Goal: Obtain resource: Download file/media

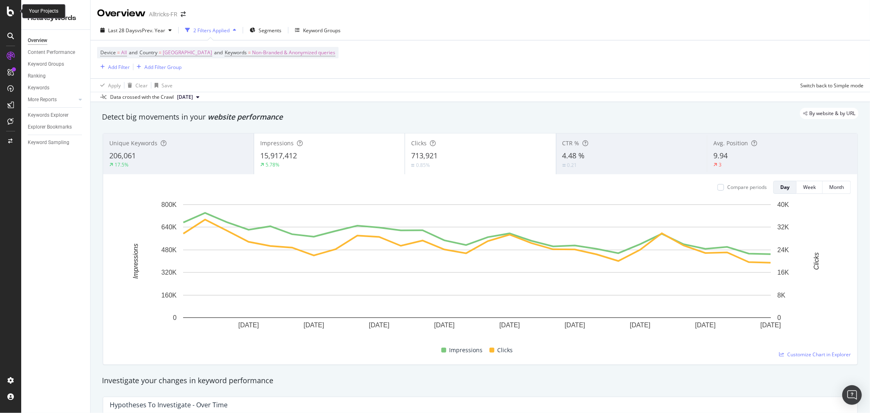
click at [9, 14] on icon at bounding box center [10, 12] width 7 height 10
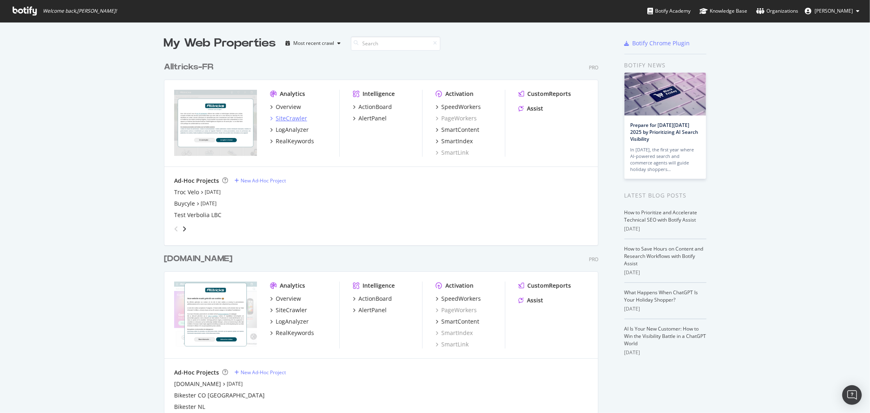
click at [286, 118] on div "SiteCrawler" at bounding box center [291, 118] width 31 height 8
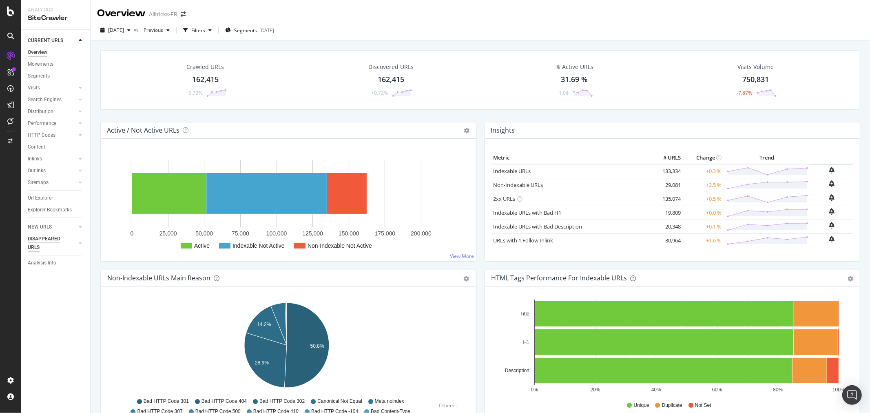
click at [66, 243] on div "DISAPPEARED URLS" at bounding box center [48, 242] width 41 height 17
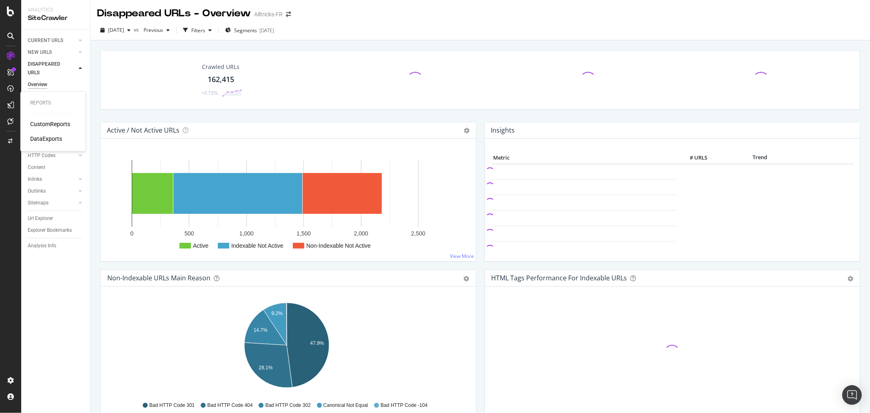
click at [43, 139] on div "DataExports" at bounding box center [46, 139] width 32 height 8
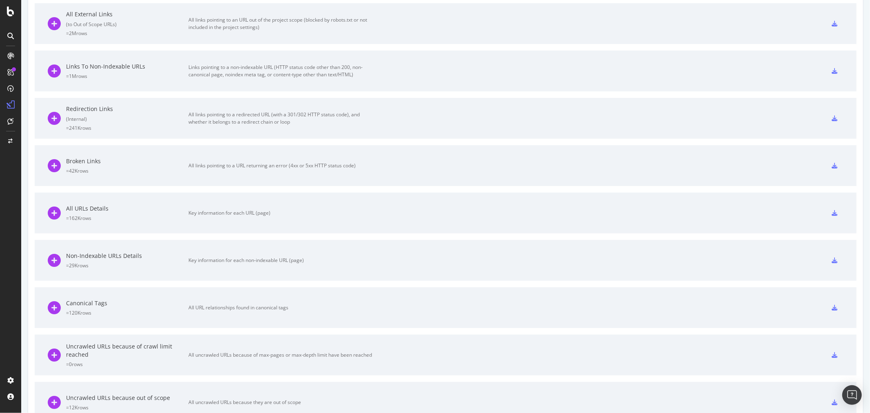
scroll to position [426, 0]
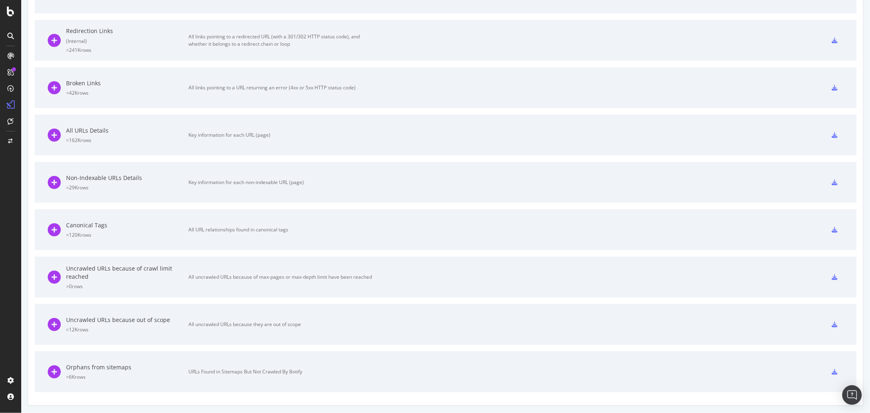
click at [94, 365] on div "Orphans from sitemaps" at bounding box center [127, 367] width 122 height 8
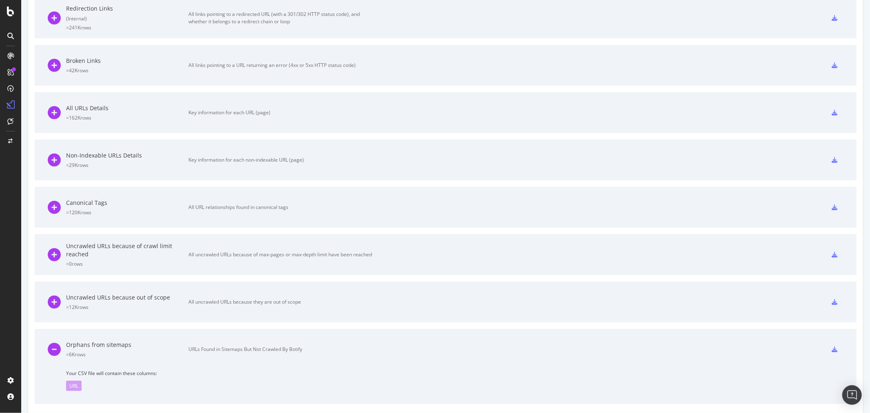
scroll to position [461, 0]
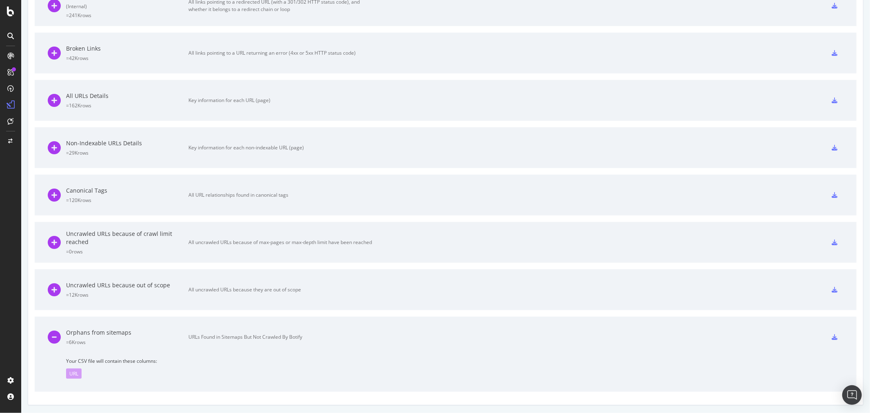
click at [75, 369] on div "URL" at bounding box center [73, 373] width 15 height 10
click at [71, 375] on div "URL" at bounding box center [73, 373] width 15 height 10
click at [76, 335] on div "Orphans from sitemaps" at bounding box center [127, 332] width 122 height 8
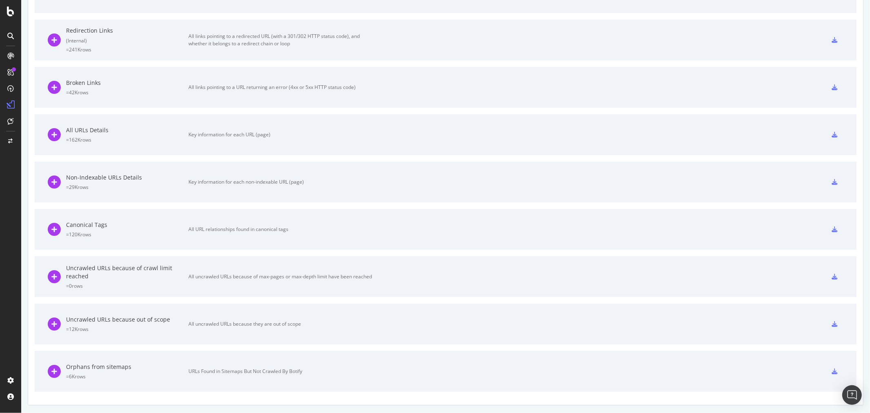
scroll to position [426, 0]
click at [831, 372] on icon at bounding box center [834, 372] width 6 height 6
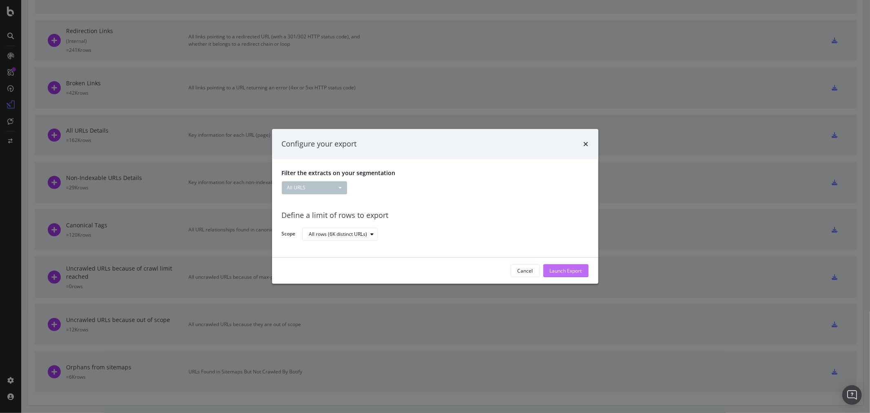
click at [559, 267] on div "Launch Export" at bounding box center [566, 270] width 32 height 7
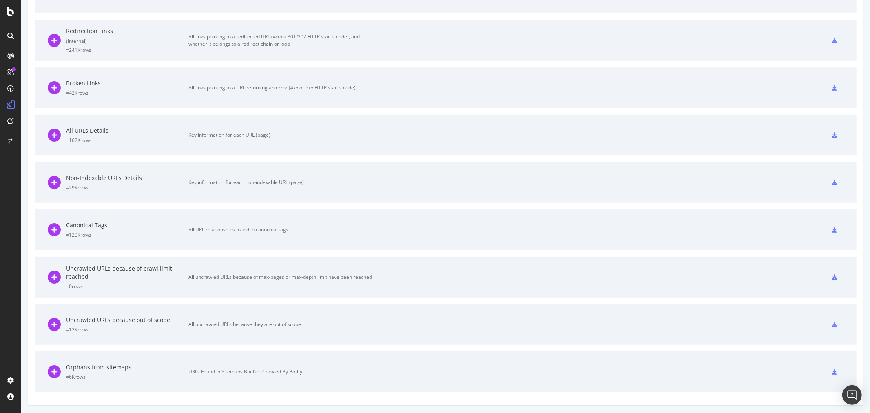
click at [831, 369] on icon at bounding box center [834, 372] width 6 height 6
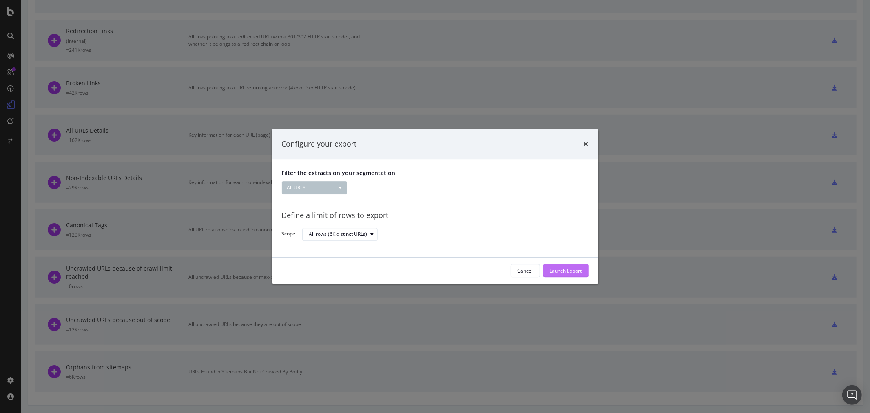
click at [561, 271] on div "Launch Export" at bounding box center [566, 270] width 32 height 7
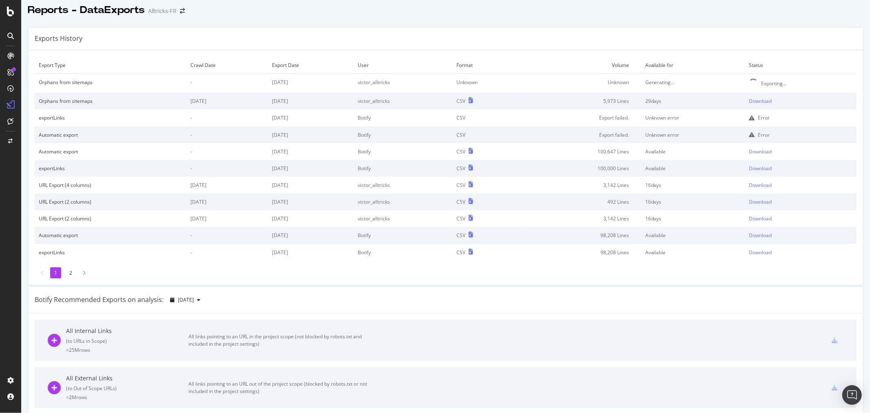
scroll to position [0, 0]
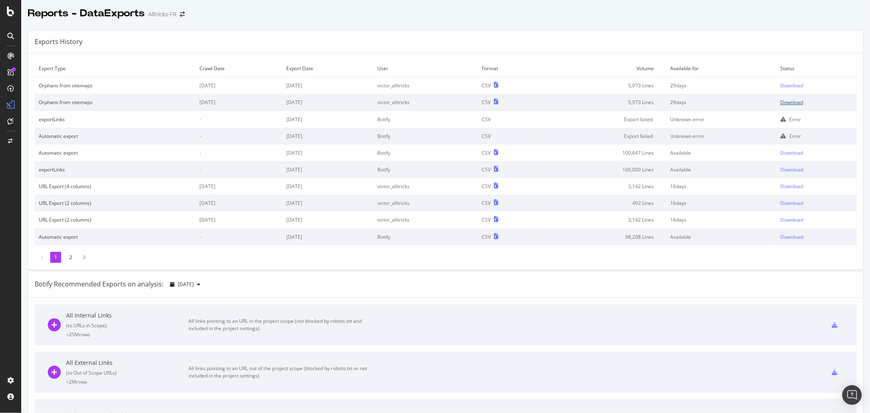
click at [783, 104] on div "Download" at bounding box center [791, 102] width 23 height 7
click at [37, 91] on div "SiteCrawler" at bounding box center [44, 90] width 29 height 8
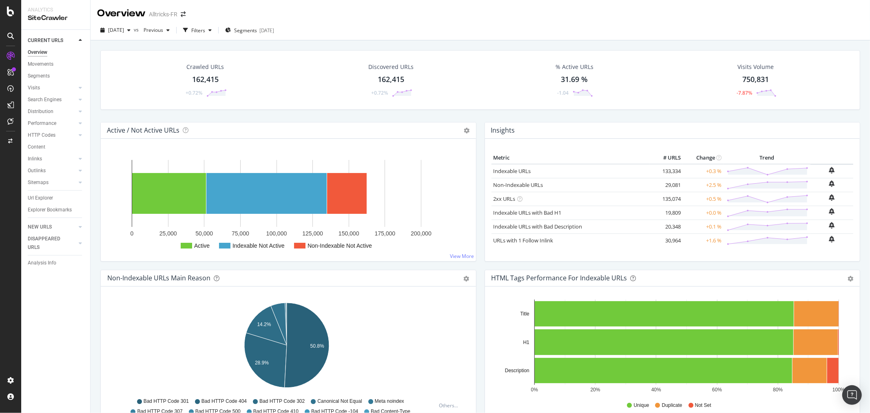
drag, startPoint x: 33, startPoint y: 197, endPoint x: 27, endPoint y: 190, distance: 8.7
click at [33, 197] on div "Url Explorer" at bounding box center [40, 198] width 25 height 9
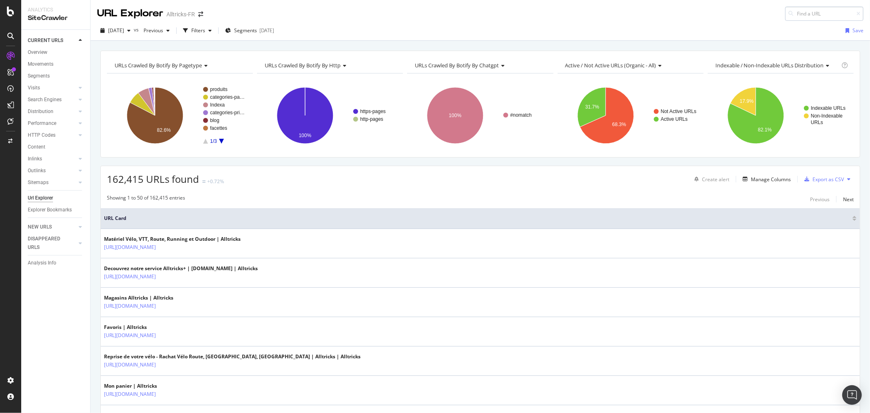
click at [792, 18] on input at bounding box center [824, 14] width 78 height 14
click at [807, 15] on input "[URL][DOMAIN_NAME][MEDICAL_DATA]" at bounding box center [824, 14] width 78 height 14
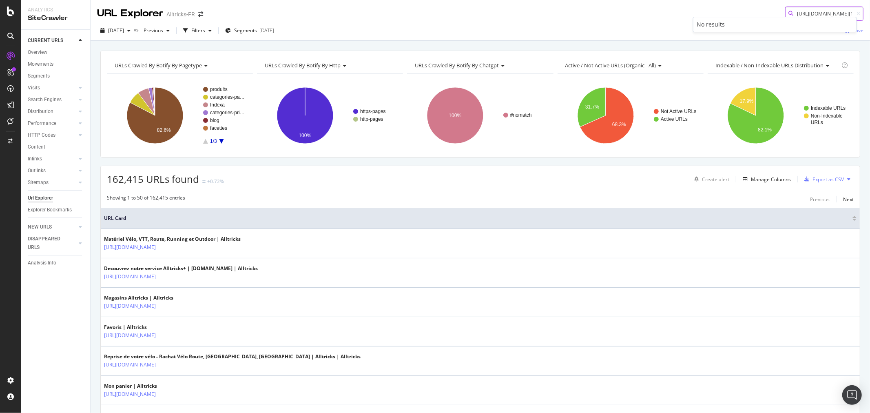
paste input "17-eclairage/P-2565032-eclairage_performance_1800_lumen_lumiere_pour_velo___vel…"
type input "[URL][DOMAIN_NAME]"
click at [124, 27] on span "[DATE]" at bounding box center [116, 30] width 16 height 7
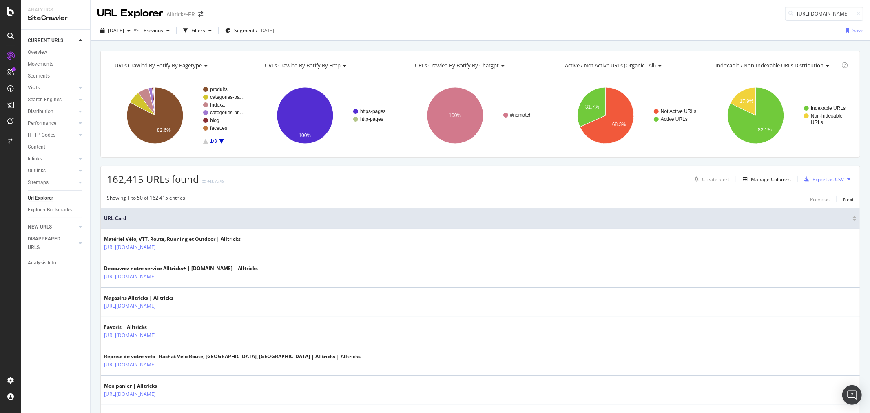
click at [272, 8] on div "URL Explorer Alltricks-FR [URL][DOMAIN_NAME]" at bounding box center [480, 10] width 779 height 21
click at [42, 119] on div "RealKeywords" at bounding box center [48, 119] width 36 height 8
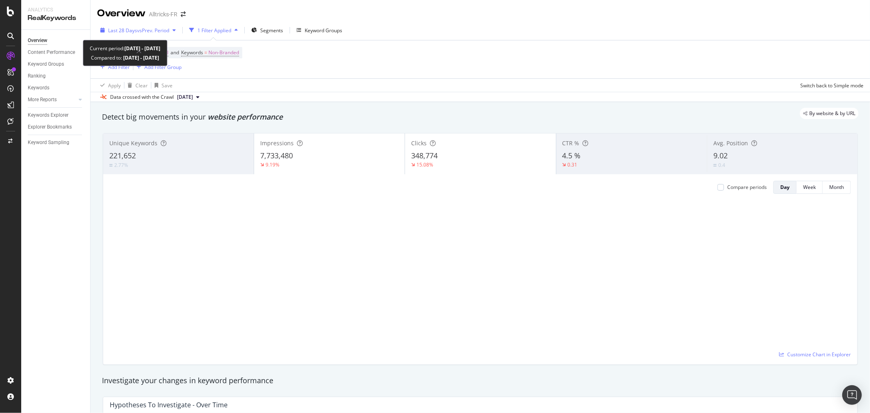
click at [141, 29] on span "vs Prev. Period" at bounding box center [153, 30] width 32 height 7
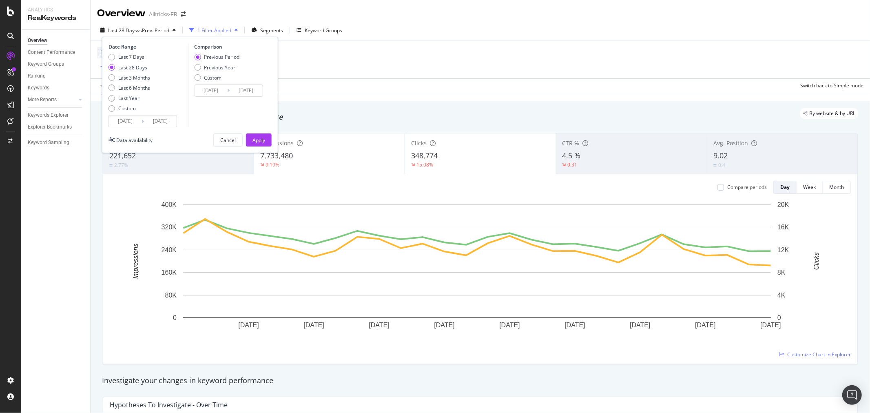
click at [127, 121] on input "[DATE]" at bounding box center [125, 120] width 33 height 11
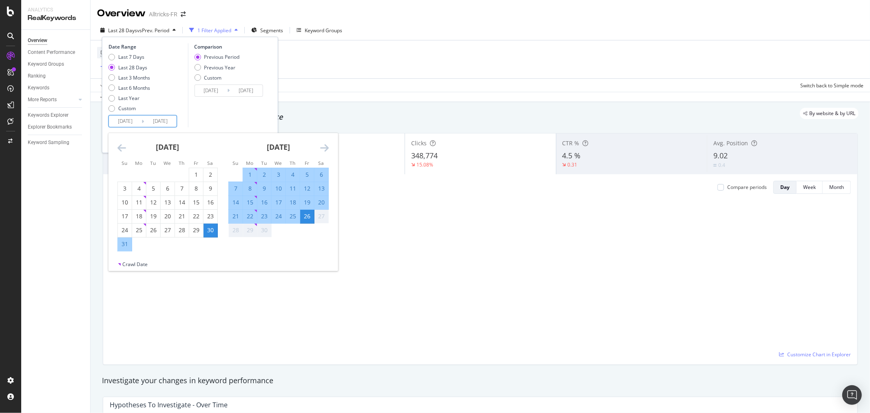
click at [120, 119] on input "[DATE]" at bounding box center [125, 120] width 33 height 11
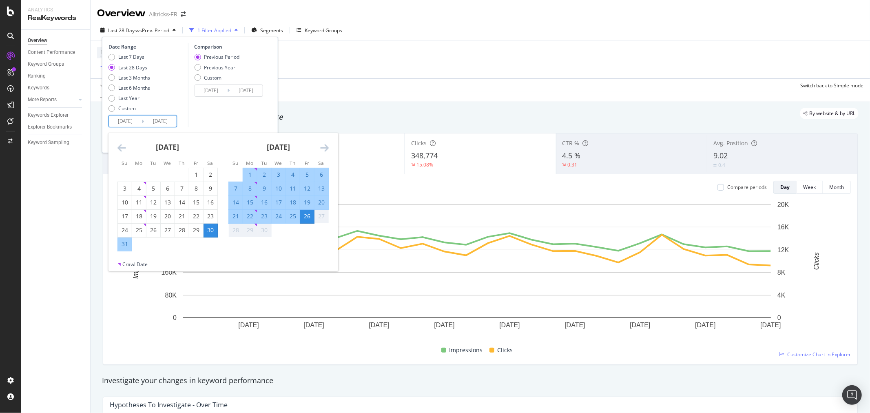
click at [119, 147] on icon "Move backward to switch to the previous month." at bounding box center [121, 148] width 9 height 10
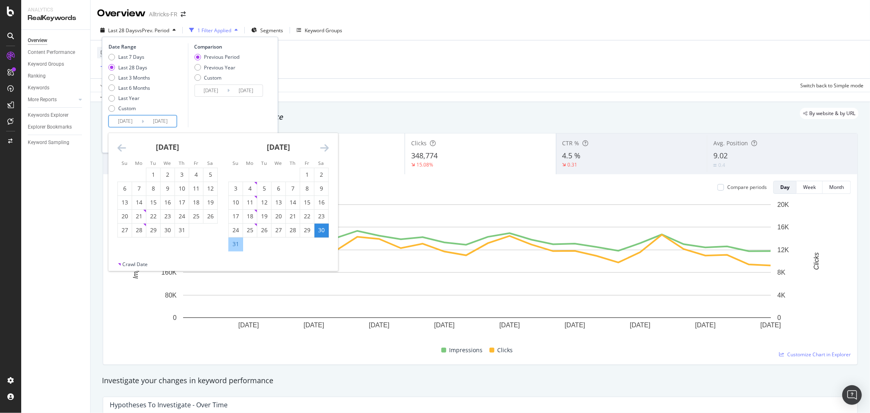
click at [119, 147] on icon "Move backward to switch to the previous month." at bounding box center [121, 148] width 9 height 10
click at [120, 147] on icon "Move backward to switch to the previous month." at bounding box center [121, 148] width 9 height 10
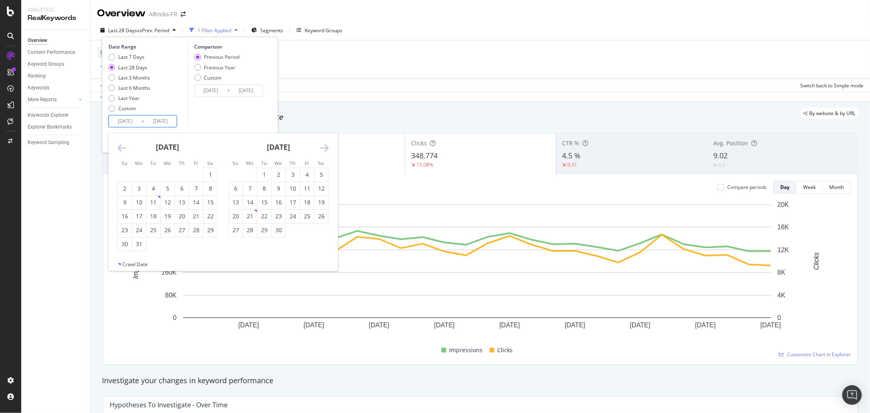
click at [120, 147] on icon "Move backward to switch to the previous month." at bounding box center [121, 148] width 9 height 10
click at [166, 170] on div "1" at bounding box center [168, 174] width 14 height 13
type input "[DATE]"
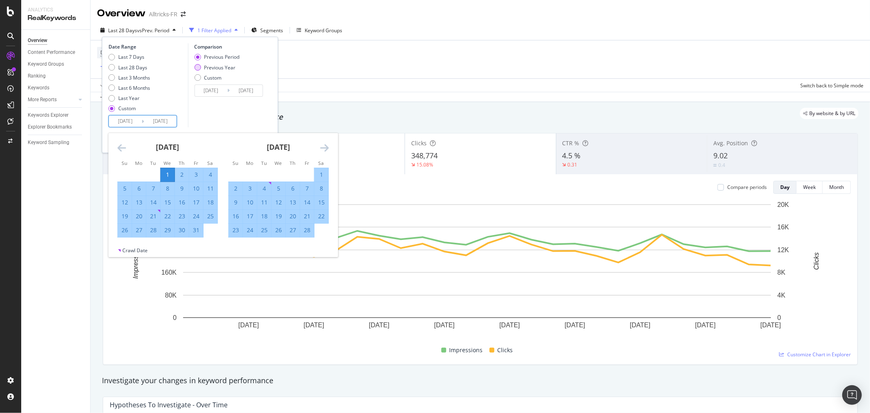
click at [214, 68] on div "Previous Year" at bounding box center [219, 67] width 31 height 7
type input "[DATE]"
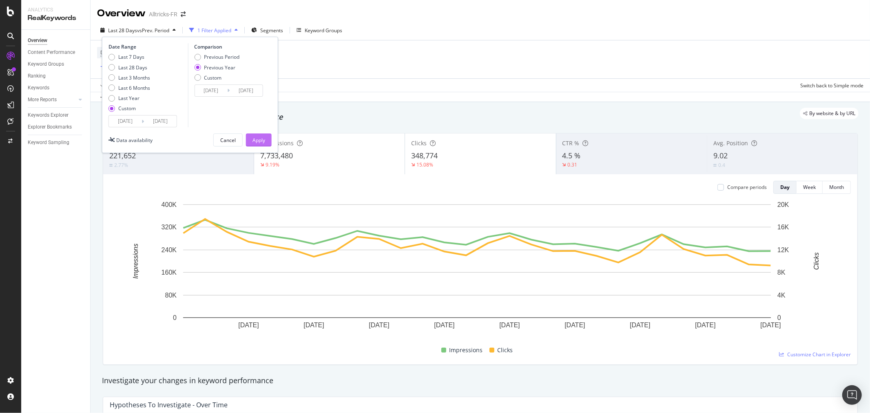
click at [258, 137] on div "Apply" at bounding box center [258, 140] width 13 height 7
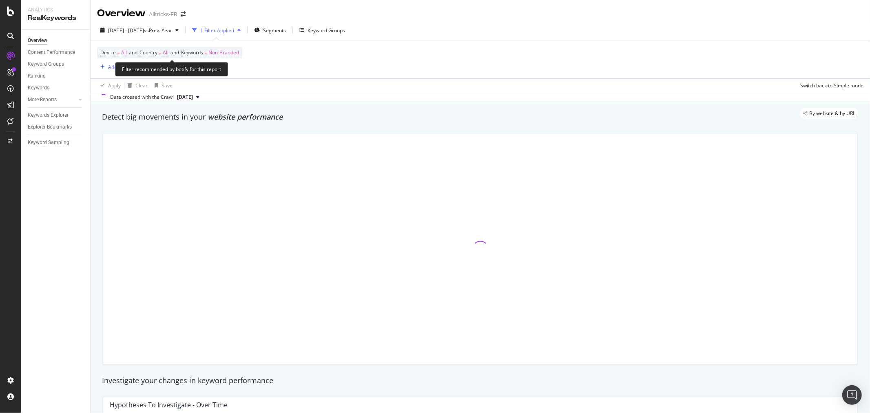
click at [225, 53] on span "Non-Branded" at bounding box center [223, 52] width 31 height 11
click at [220, 74] on span "Non-Branded" at bounding box center [210, 71] width 34 height 7
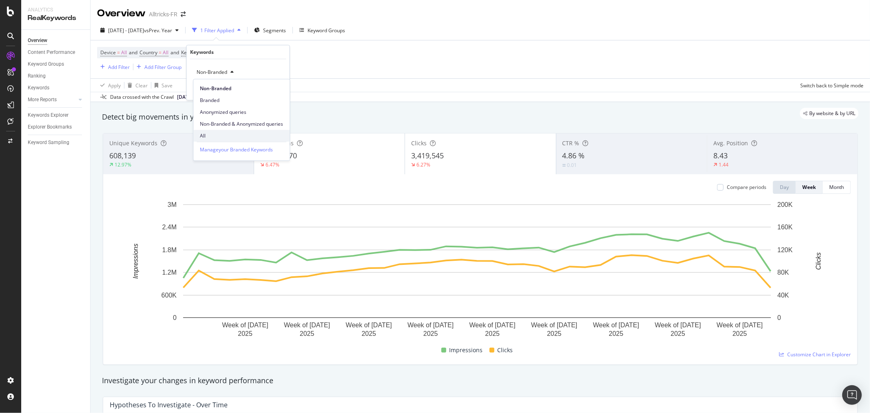
click at [213, 131] on div "All" at bounding box center [241, 136] width 96 height 12
click at [270, 92] on div "Apply" at bounding box center [276, 89] width 13 height 7
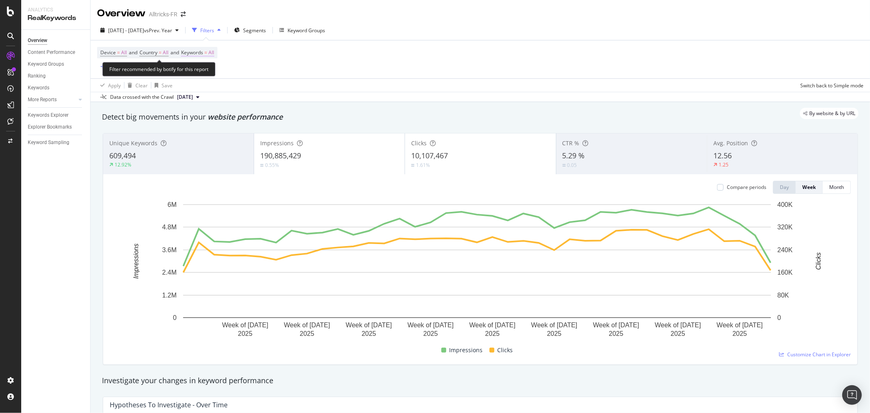
click at [207, 52] on span "=" at bounding box center [205, 52] width 3 height 7
click at [204, 75] on div "All" at bounding box center [202, 72] width 19 height 12
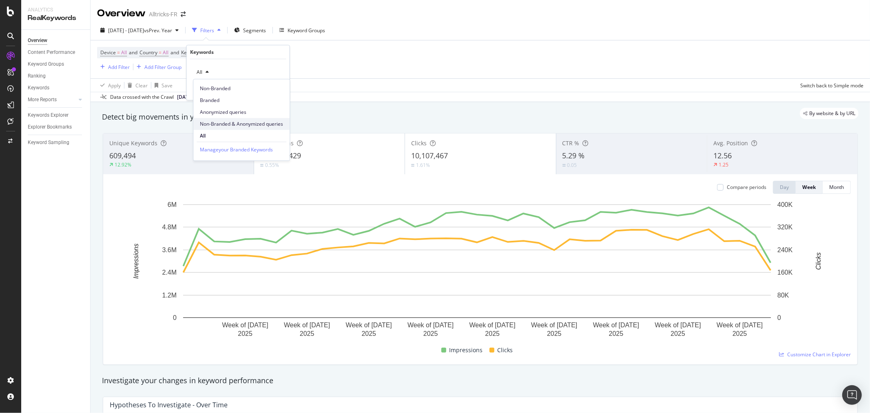
click at [239, 123] on span "Non-Branded & Anonymized queries" at bounding box center [241, 123] width 83 height 7
click at [285, 91] on div "Apply" at bounding box center [283, 89] width 13 height 7
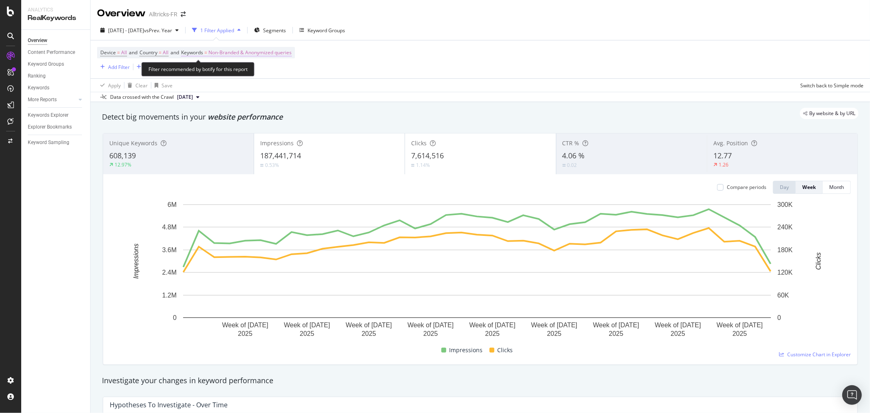
click at [249, 53] on span "Non-Branded & Anonymized queries" at bounding box center [249, 52] width 83 height 11
click at [256, 72] on span "Non-Branded & Anonymized queries" at bounding box center [236, 71] width 86 height 7
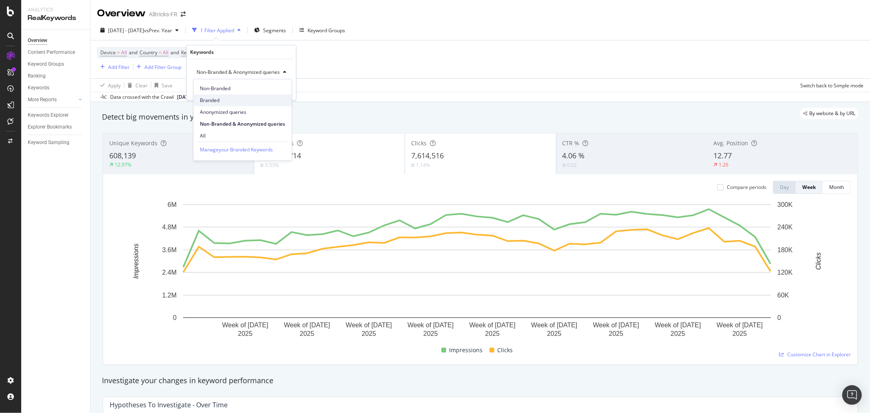
click at [230, 97] on span "Branded" at bounding box center [242, 100] width 85 height 7
click at [276, 92] on div "Apply" at bounding box center [276, 89] width 13 height 7
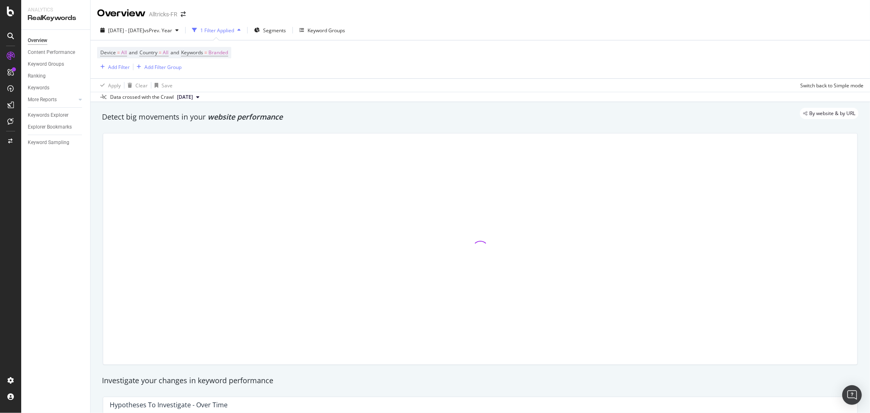
click at [275, 87] on div "Apply Clear Save Switch back to Simple mode" at bounding box center [480, 84] width 779 height 13
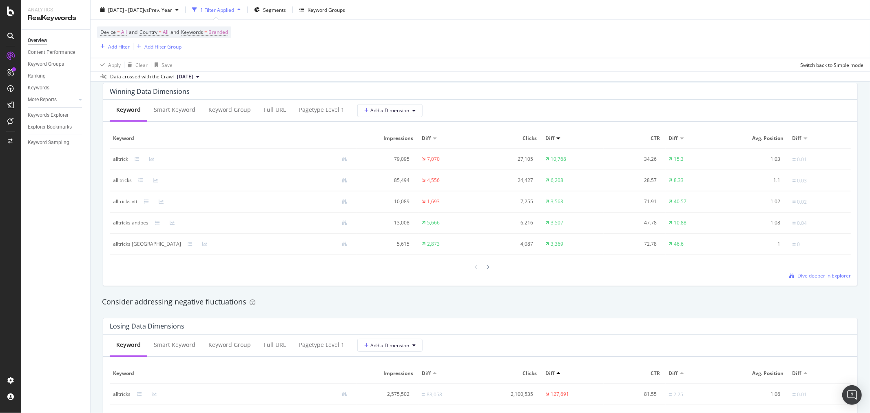
scroll to position [724, 0]
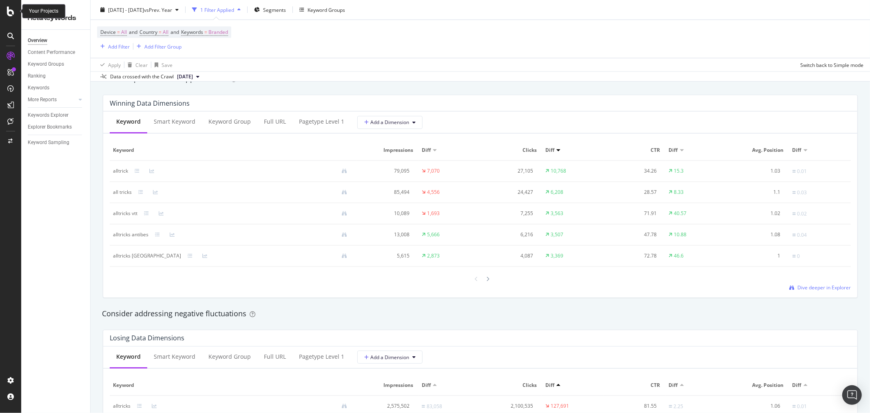
click at [13, 13] on icon at bounding box center [10, 12] width 7 height 10
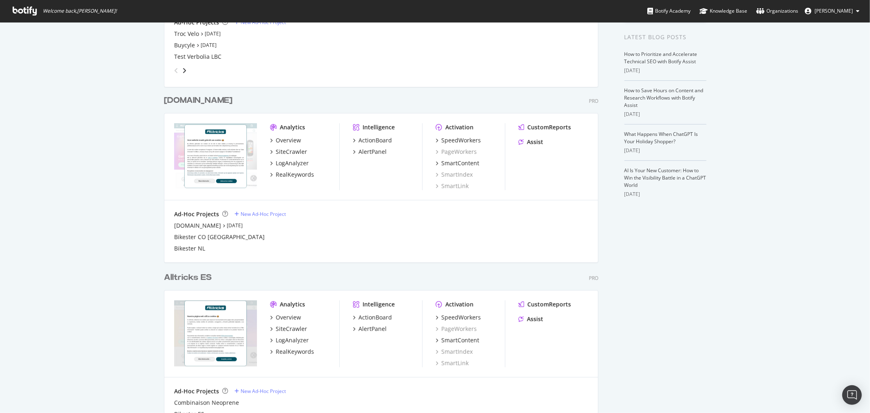
scroll to position [136, 0]
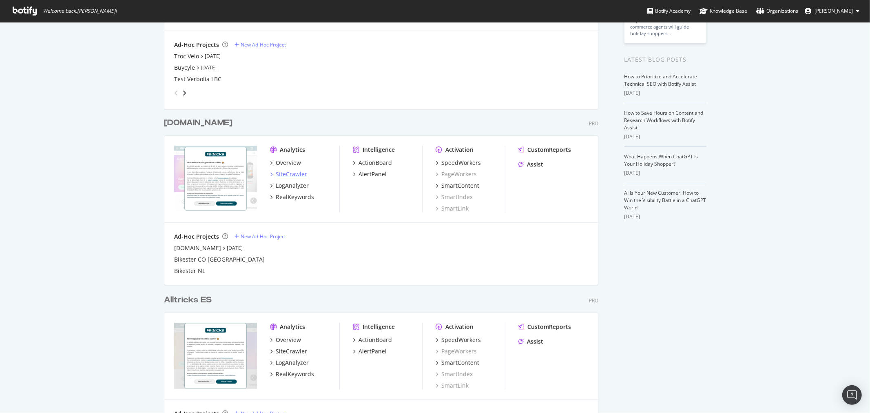
click at [285, 174] on div "SiteCrawler" at bounding box center [291, 174] width 31 height 8
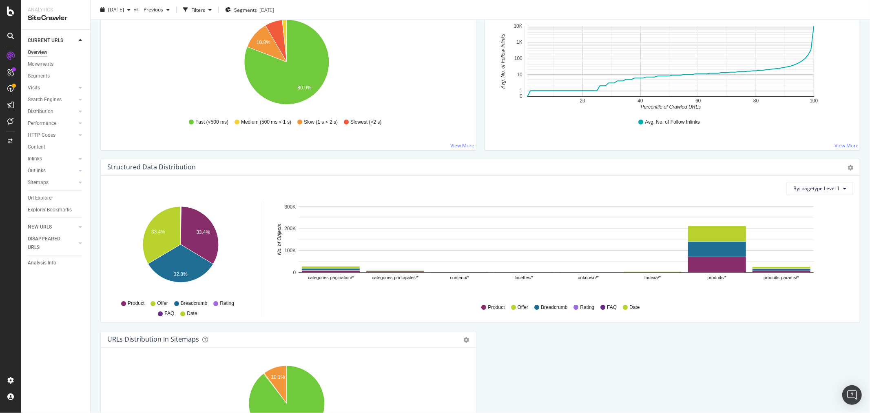
scroll to position [746, 0]
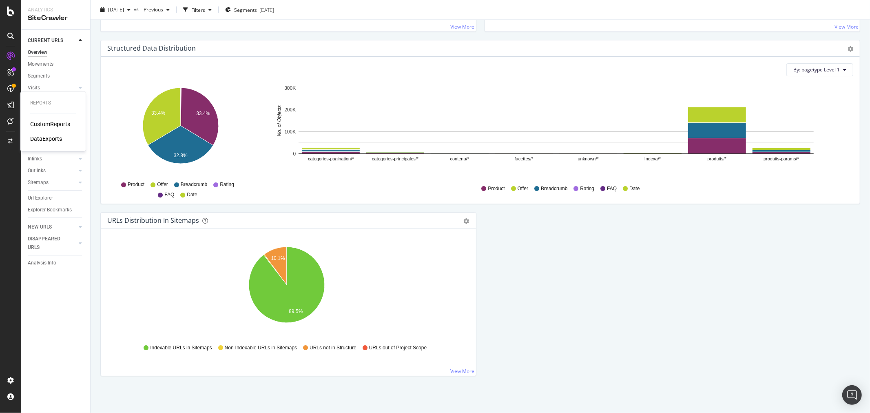
click at [42, 135] on div "DataExports" at bounding box center [46, 139] width 32 height 8
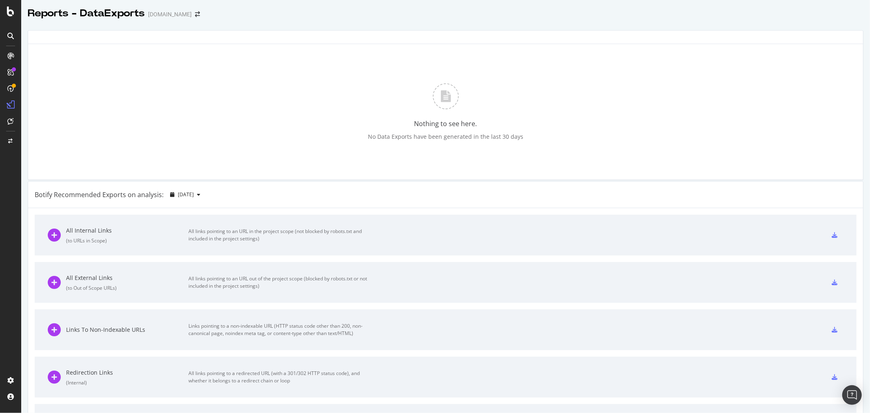
scroll to position [337, 0]
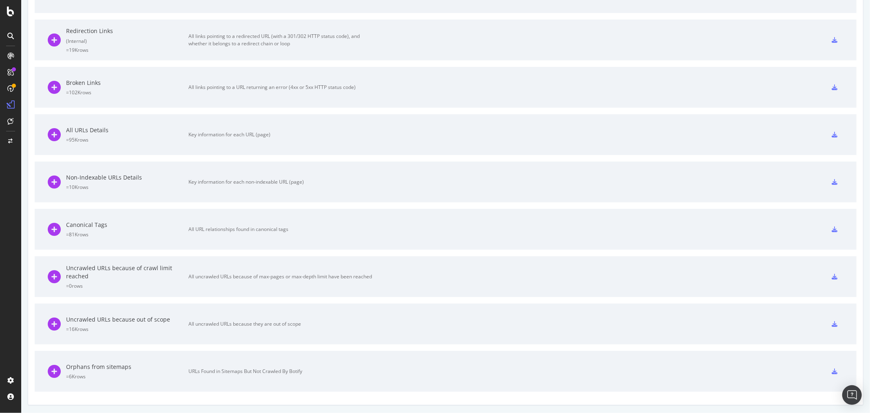
click at [831, 324] on icon at bounding box center [834, 324] width 6 height 6
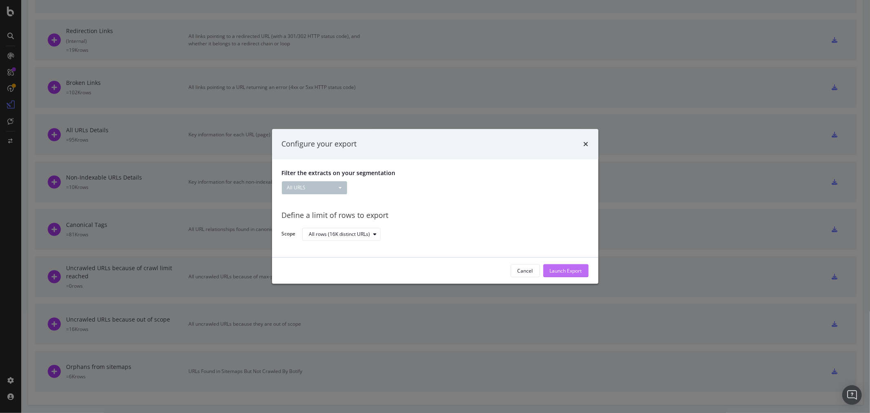
click at [558, 273] on div "Launch Export" at bounding box center [566, 270] width 32 height 7
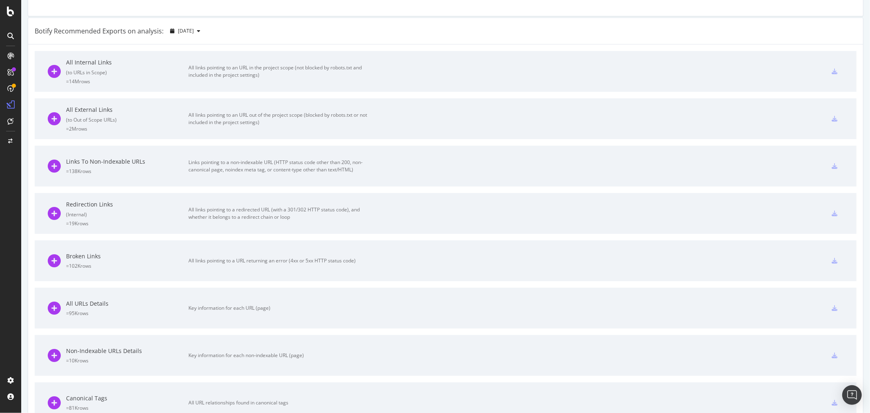
scroll to position [110, 0]
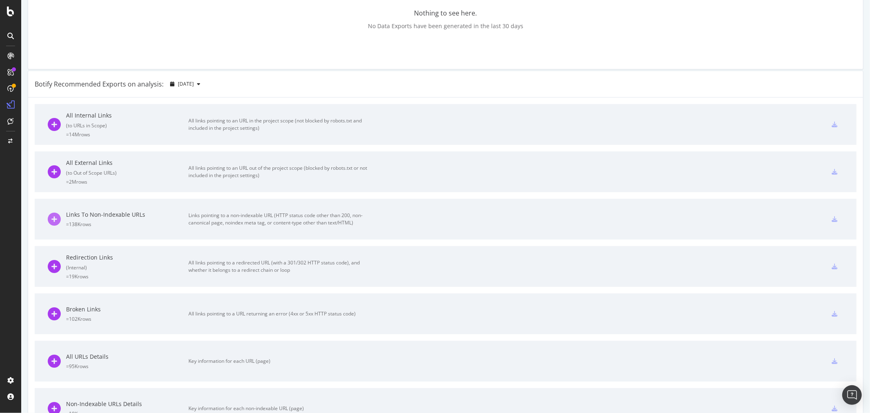
click at [57, 221] on icon at bounding box center [54, 218] width 13 height 13
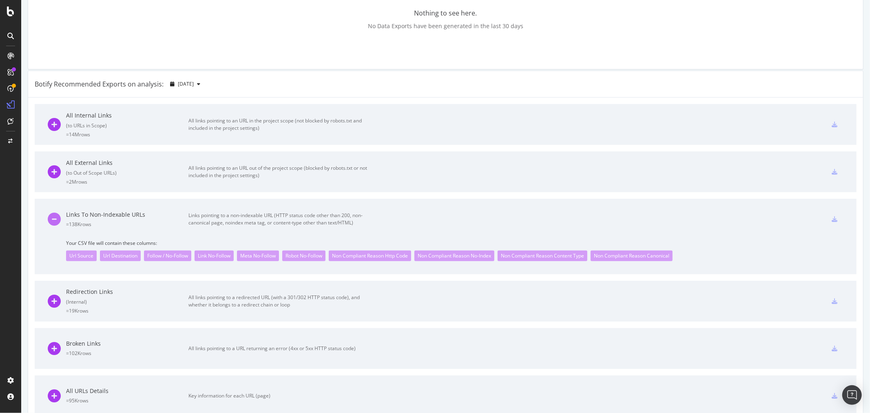
click at [57, 221] on icon at bounding box center [54, 218] width 13 height 13
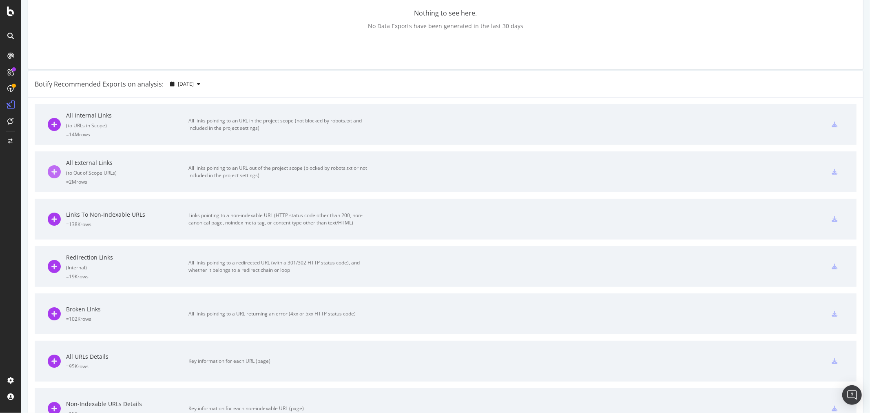
click at [57, 172] on icon at bounding box center [54, 171] width 13 height 13
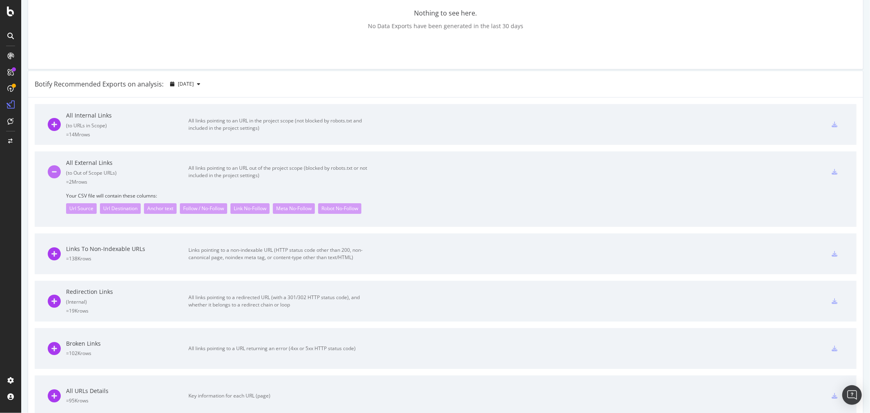
click at [57, 172] on icon at bounding box center [54, 171] width 13 height 13
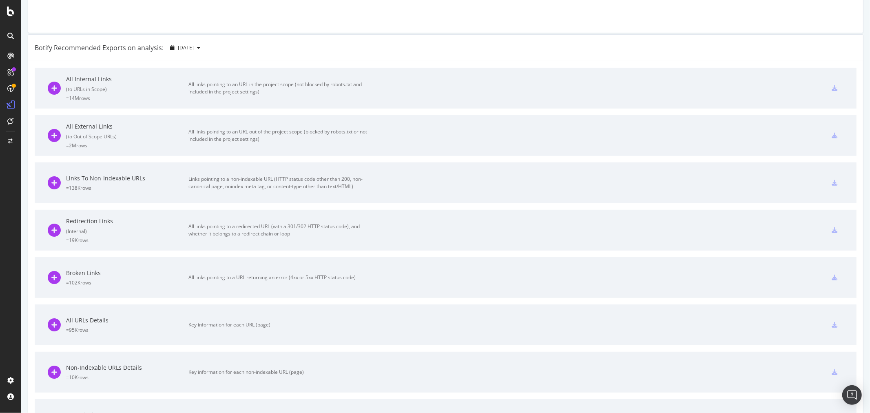
scroll to position [292, 0]
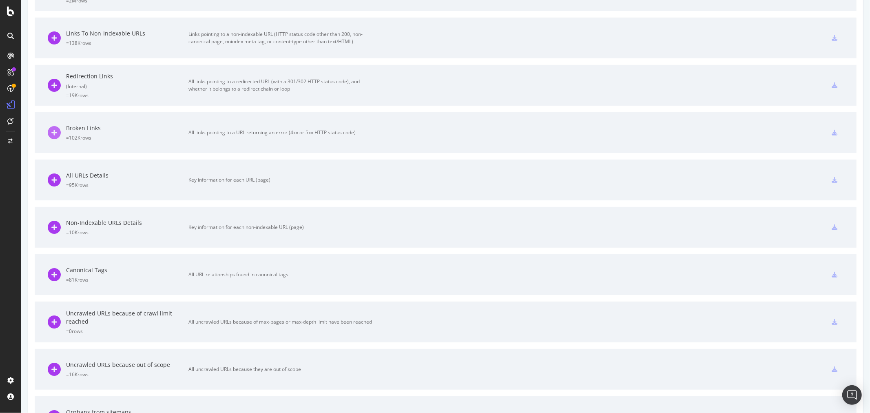
click at [52, 133] on icon at bounding box center [54, 132] width 13 height 13
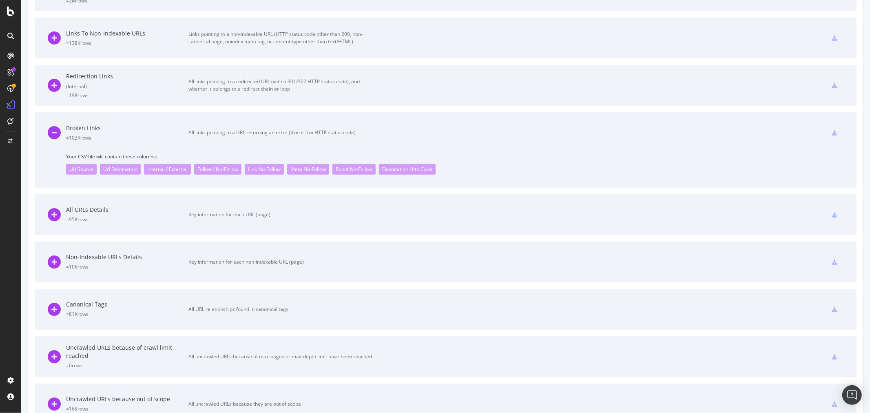
click at [758, 134] on div "Broken Links = 102K rows All links pointing to a URL returning an error (4xx or…" at bounding box center [445, 132] width 795 height 41
click at [52, 130] on icon at bounding box center [54, 132] width 13 height 13
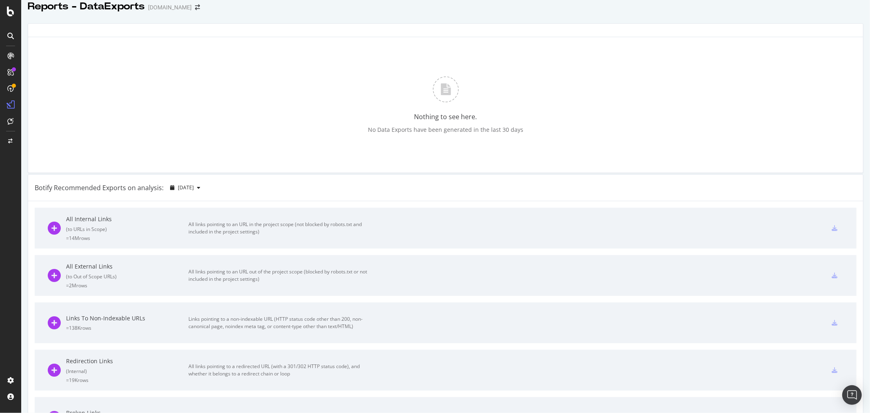
scroll to position [0, 0]
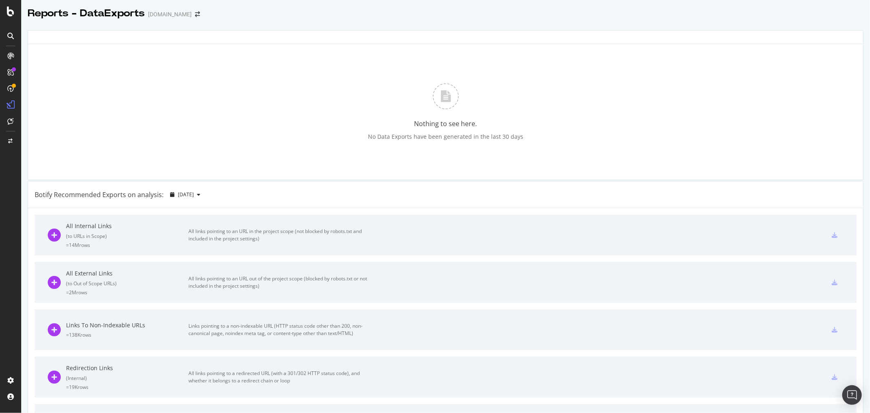
click at [442, 96] on img at bounding box center [446, 96] width 26 height 26
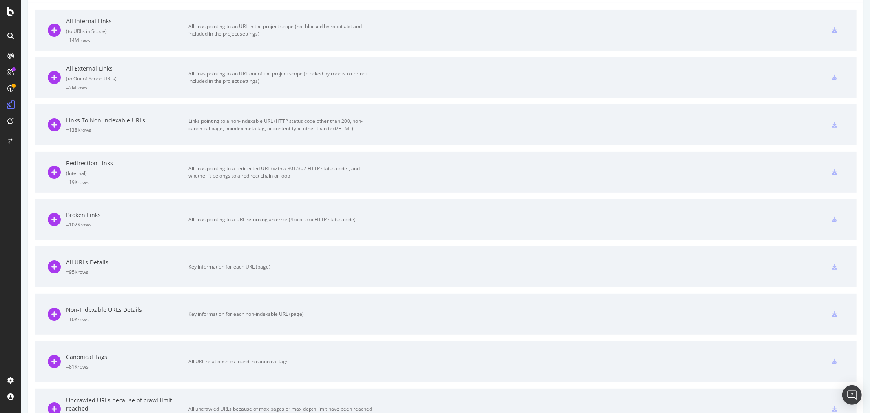
scroll to position [337, 0]
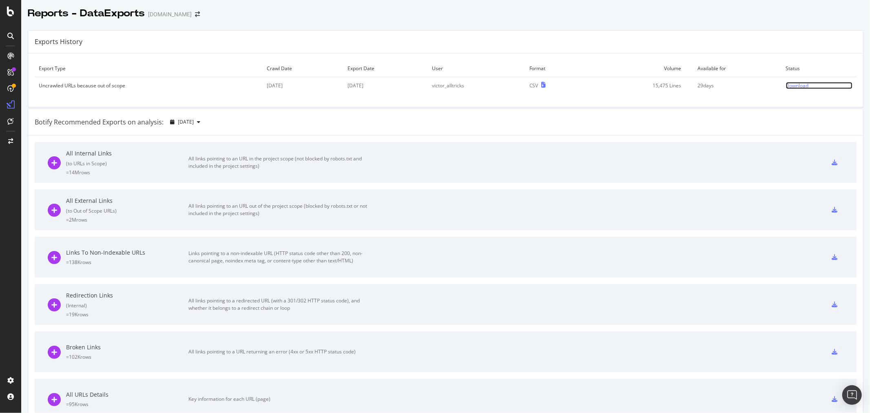
click at [786, 85] on div "Download" at bounding box center [797, 85] width 23 height 7
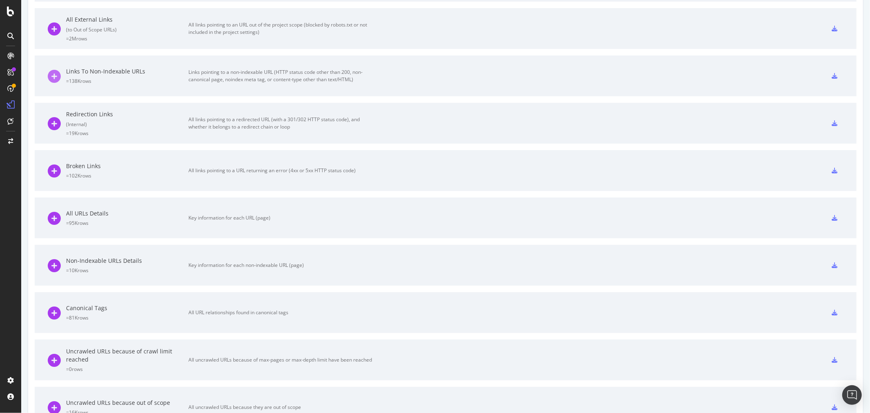
click at [51, 74] on icon at bounding box center [54, 76] width 13 height 13
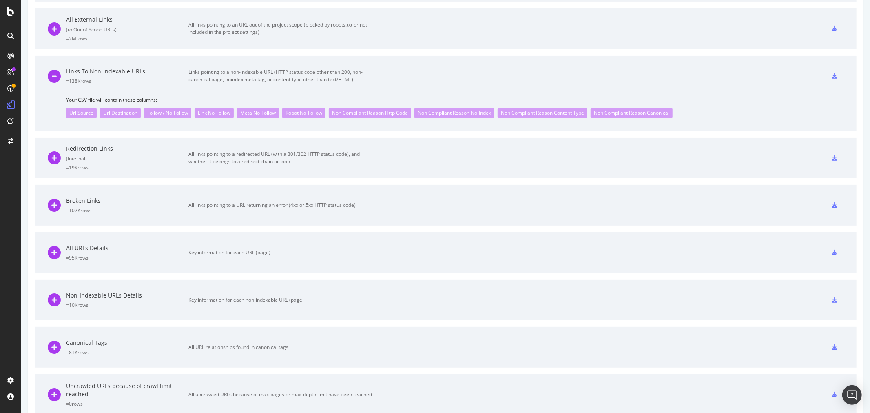
click at [825, 72] on div at bounding box center [834, 75] width 18 height 13
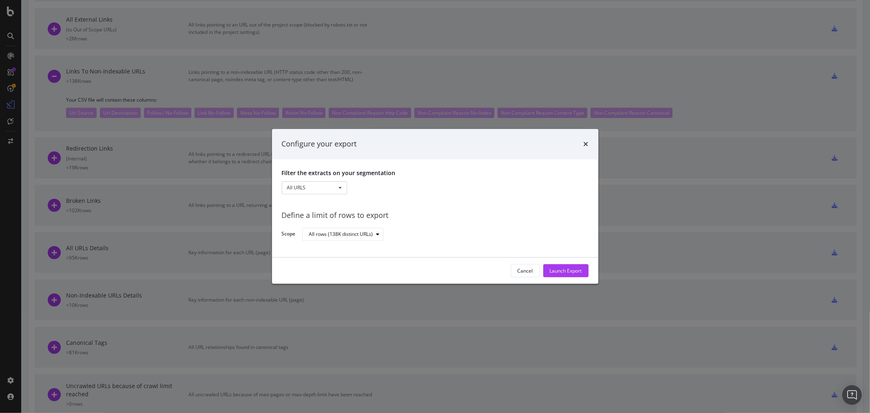
click at [583, 271] on button "Launch Export" at bounding box center [565, 270] width 45 height 13
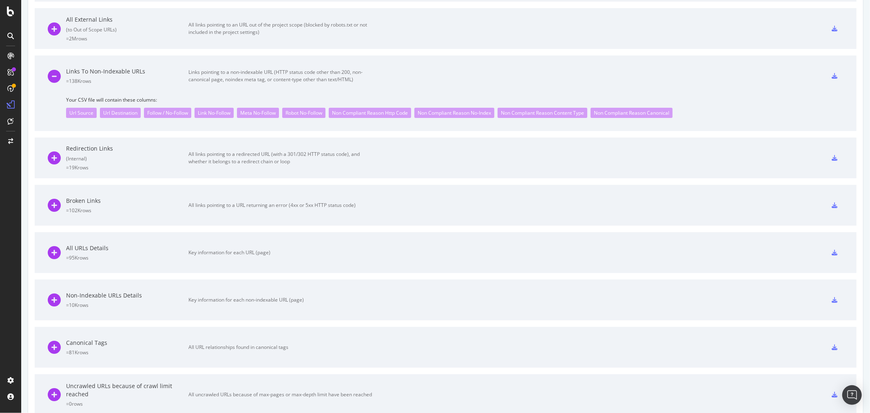
scroll to position [200, 0]
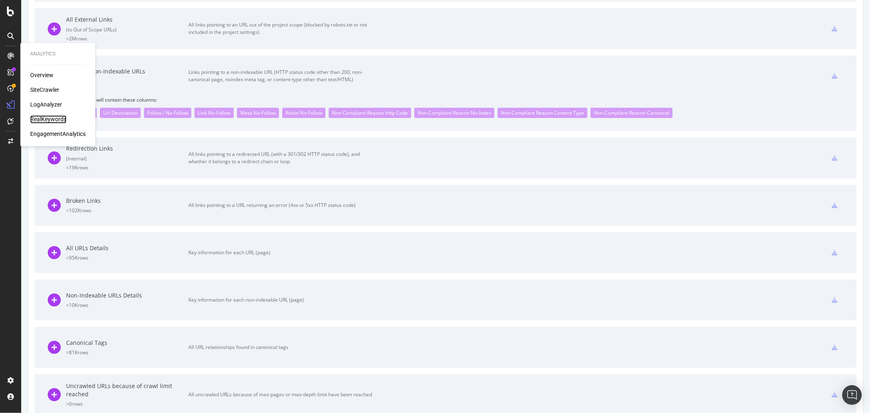
click at [50, 117] on div "RealKeywords" at bounding box center [48, 119] width 36 height 8
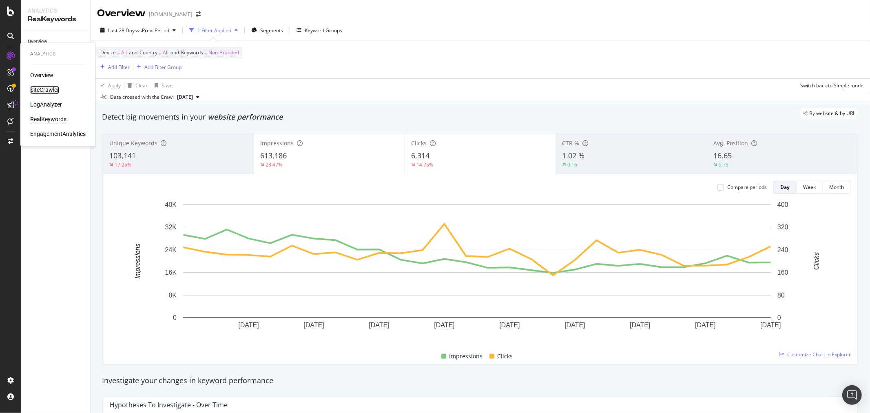
click at [37, 88] on div "SiteCrawler" at bounding box center [44, 90] width 29 height 8
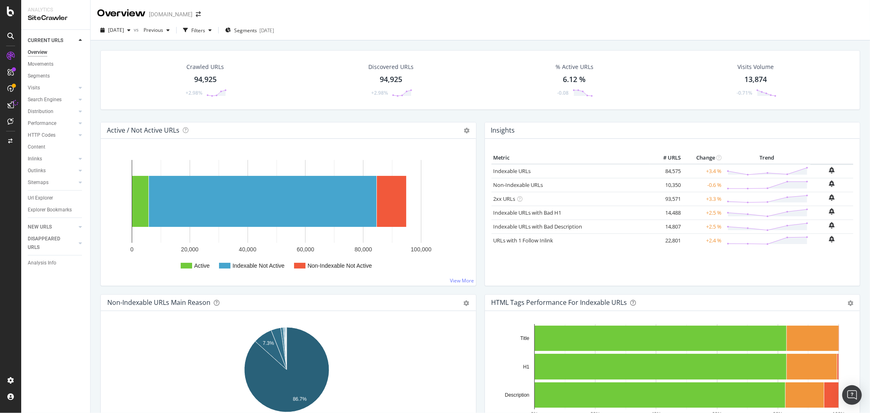
drag, startPoint x: 30, startPoint y: 156, endPoint x: 302, endPoint y: 149, distance: 271.6
click at [30, 156] on div "Inlinks" at bounding box center [35, 159] width 14 height 9
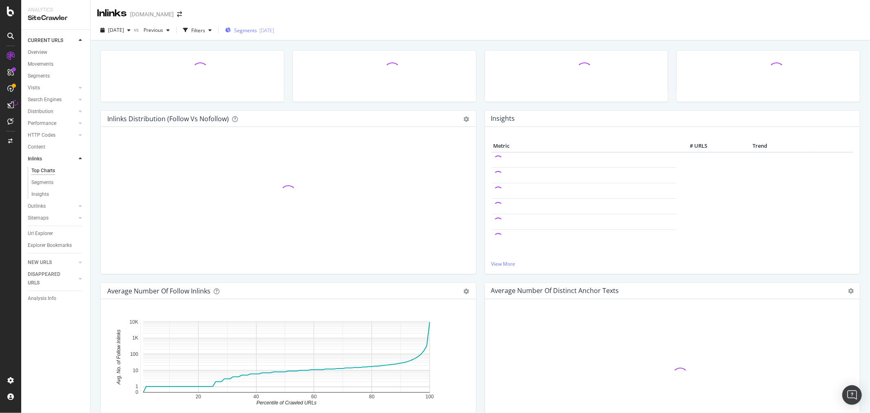
click at [257, 27] on span "Segments" at bounding box center [245, 30] width 23 height 7
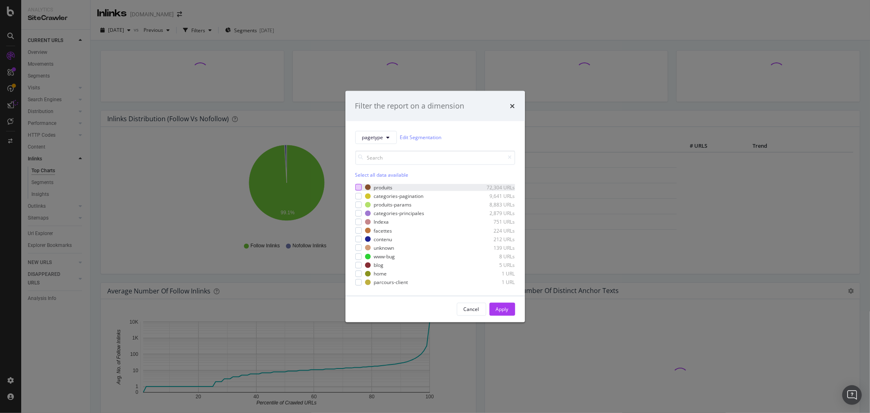
click at [357, 186] on div "modal" at bounding box center [358, 187] width 7 height 7
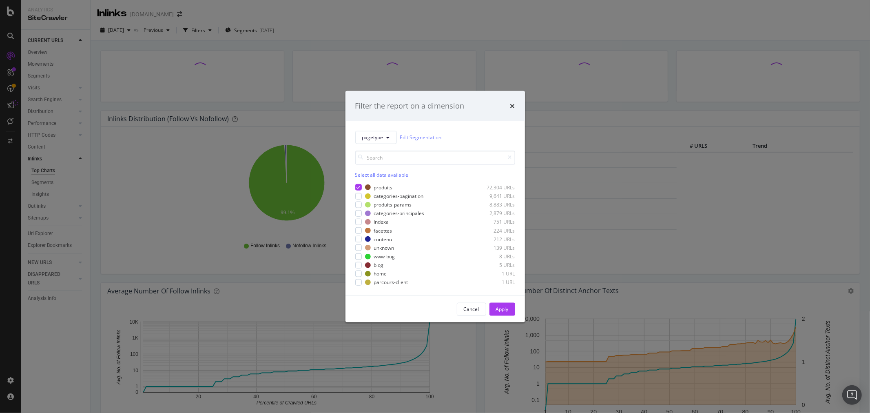
click at [501, 307] on div "Apply" at bounding box center [502, 308] width 13 height 7
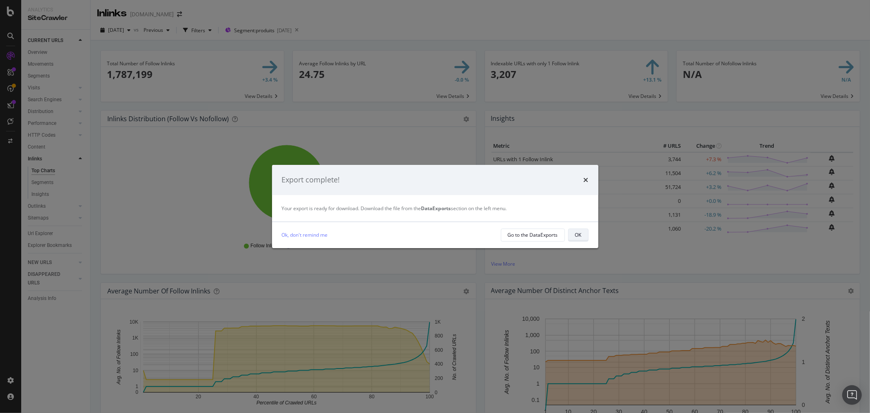
click at [577, 234] on div "OK" at bounding box center [578, 234] width 7 height 7
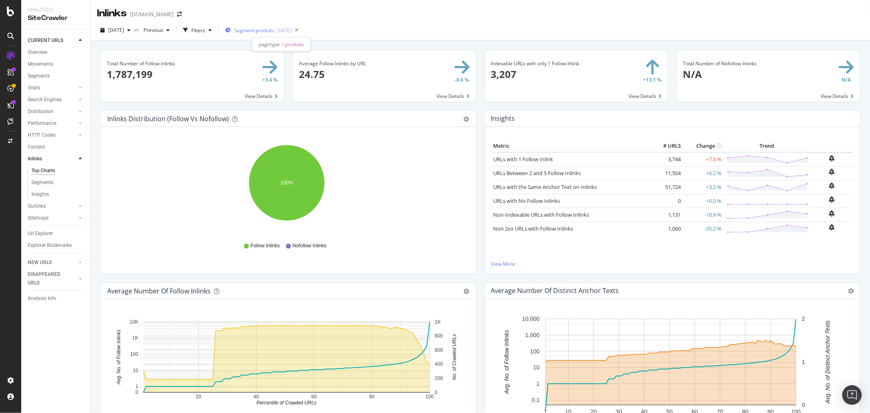
click at [274, 29] on span "Segment: produits" at bounding box center [254, 30] width 40 height 7
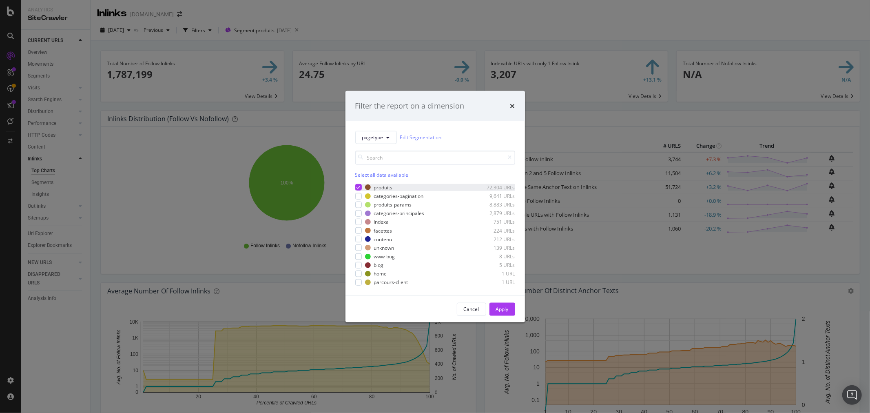
click at [357, 186] on icon "modal" at bounding box center [358, 187] width 4 height 4
click at [358, 216] on div "modal" at bounding box center [358, 213] width 7 height 7
click at [508, 310] on button "Apply" at bounding box center [502, 308] width 26 height 13
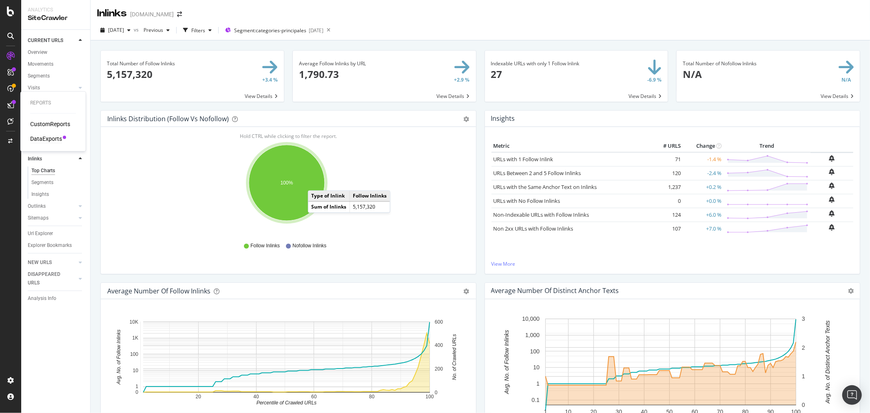
click at [36, 139] on div "DataExports" at bounding box center [46, 139] width 32 height 8
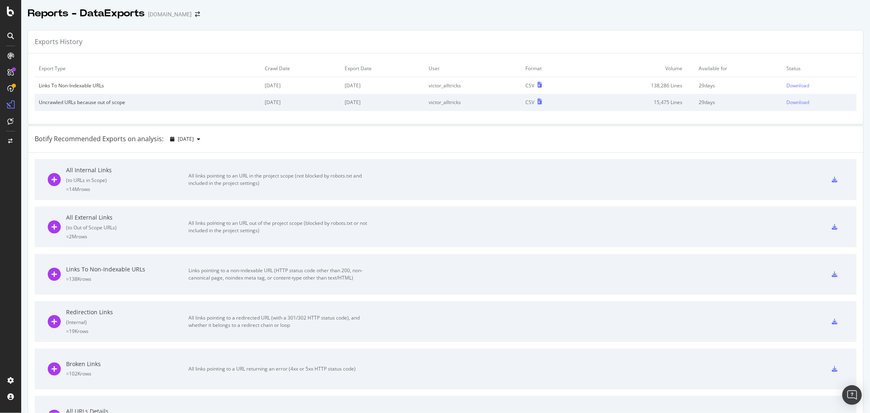
click at [100, 84] on div "Links To Non-Indexable URLs" at bounding box center [148, 85] width 218 height 7
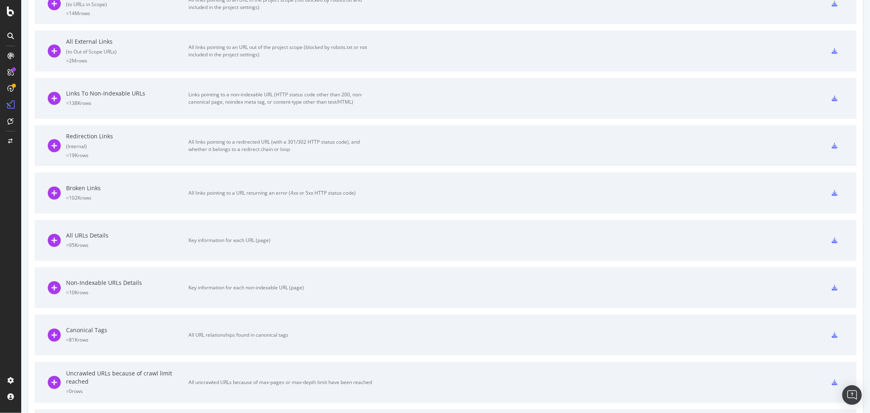
scroll to position [281, 0]
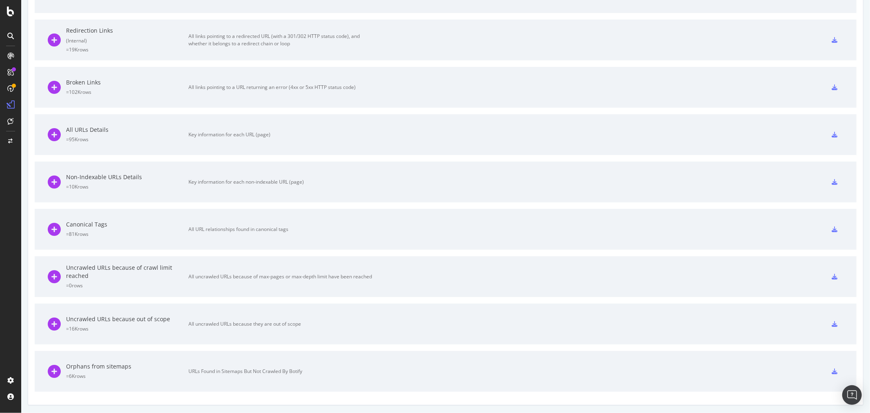
click at [831, 369] on icon at bounding box center [834, 371] width 6 height 6
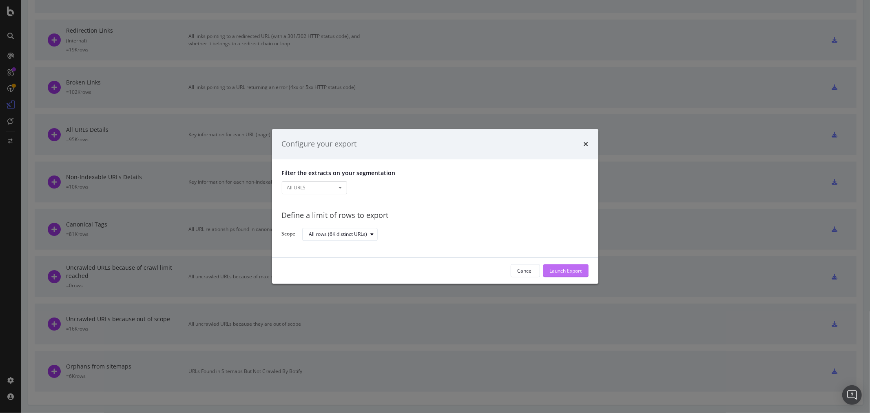
click at [563, 272] on div "Launch Export" at bounding box center [566, 270] width 32 height 7
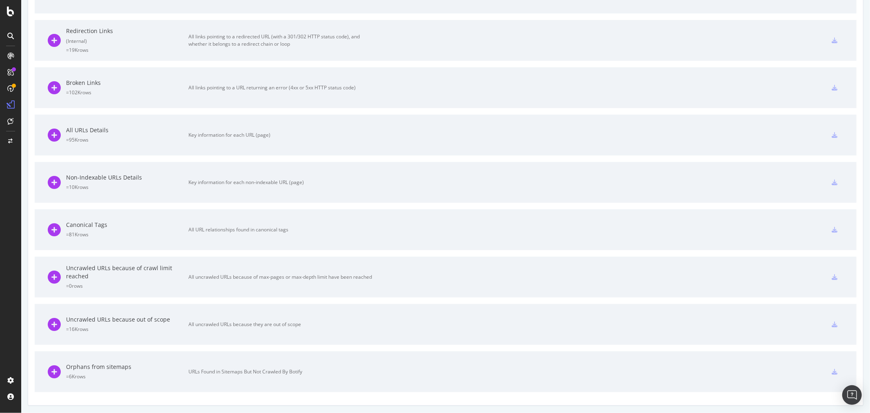
scroll to position [0, 0]
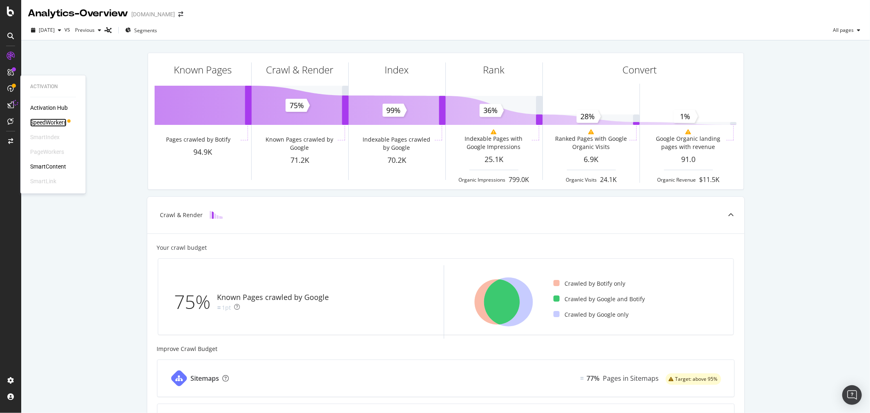
click at [43, 121] on div "SpeedWorkers" at bounding box center [48, 123] width 36 height 8
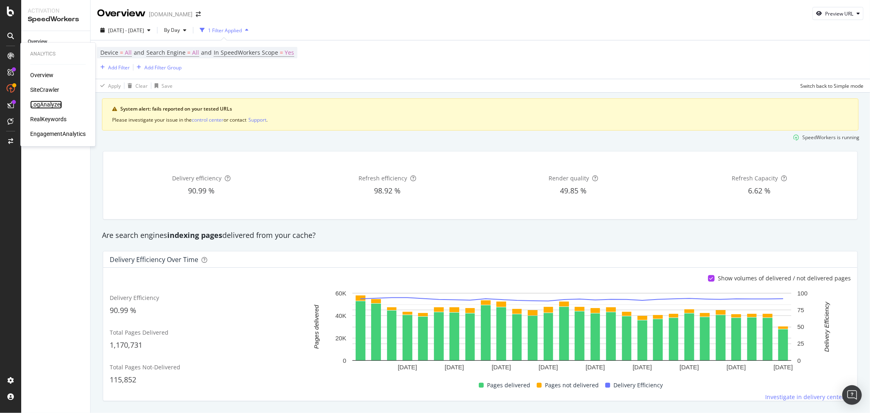
click at [46, 103] on div "LogAnalyzer" at bounding box center [46, 105] width 32 height 8
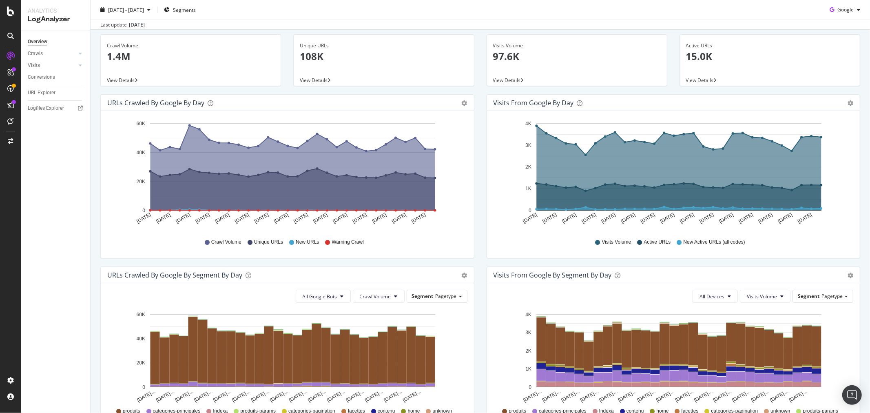
scroll to position [267, 0]
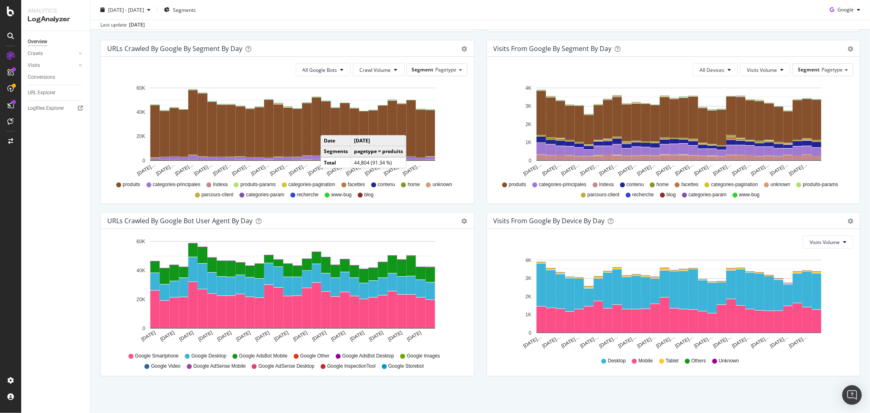
click at [329, 127] on rect "A chart." at bounding box center [325, 129] width 9 height 54
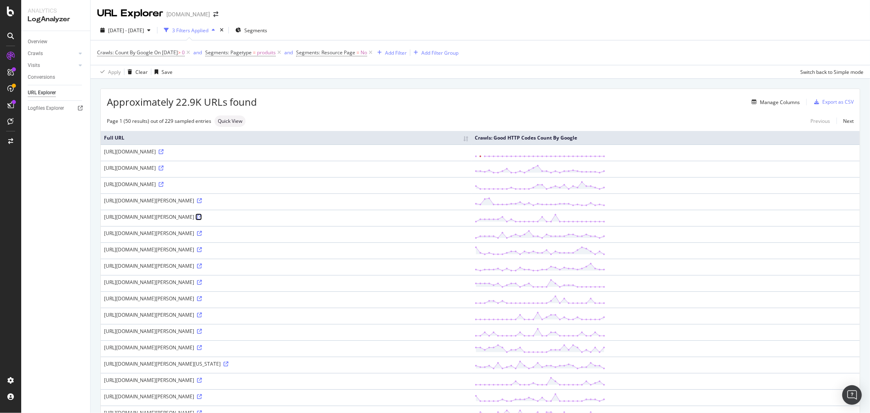
click at [202, 218] on icon at bounding box center [199, 216] width 5 height 5
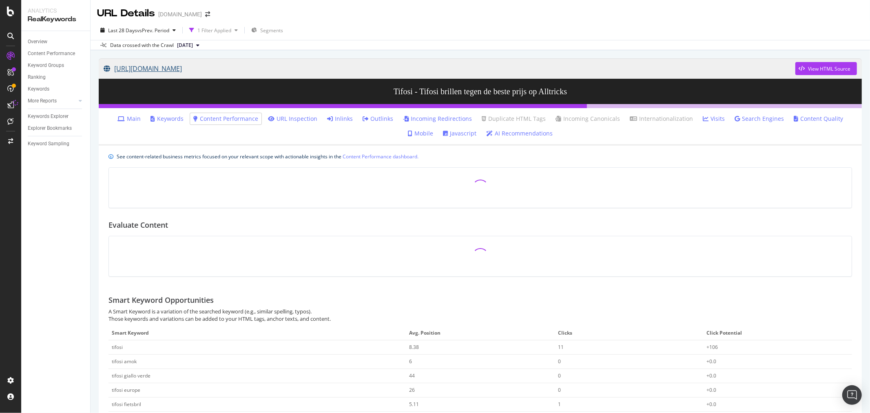
click at [222, 66] on link "[URL][DOMAIN_NAME]" at bounding box center [449, 68] width 691 height 20
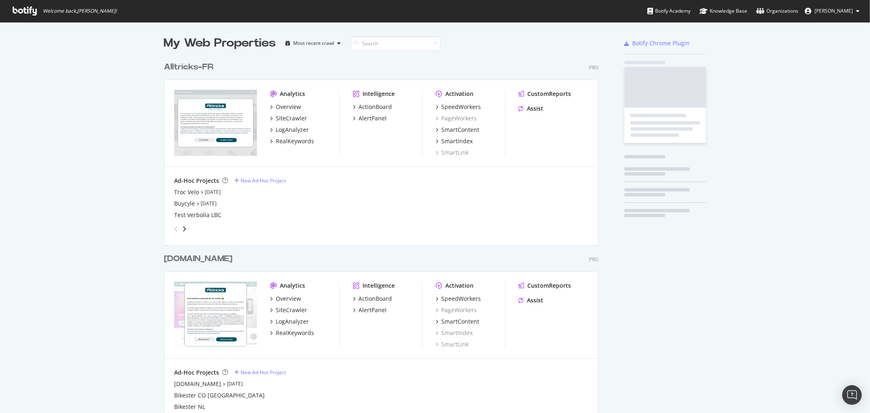
scroll to position [907, 434]
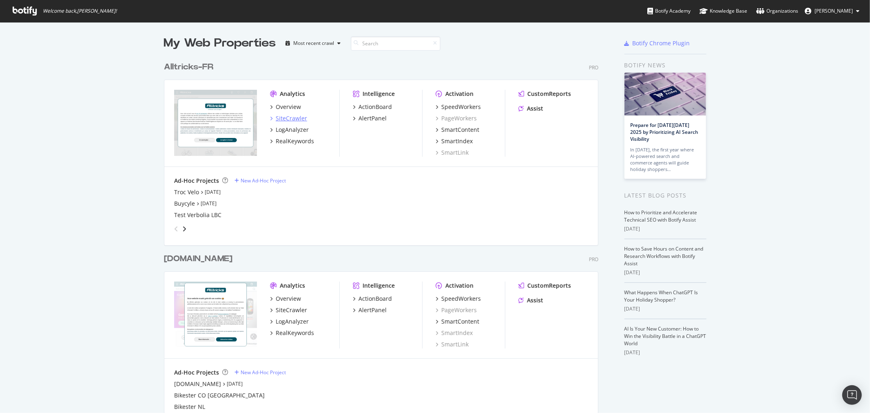
click at [289, 116] on div "SiteCrawler" at bounding box center [291, 118] width 31 height 8
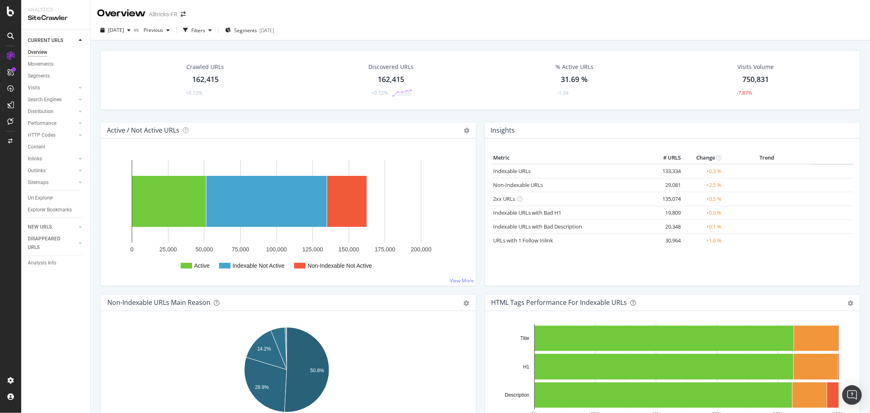
drag, startPoint x: 36, startPoint y: 157, endPoint x: 205, endPoint y: 14, distance: 221.5
click at [36, 157] on div "Inlinks" at bounding box center [35, 159] width 14 height 9
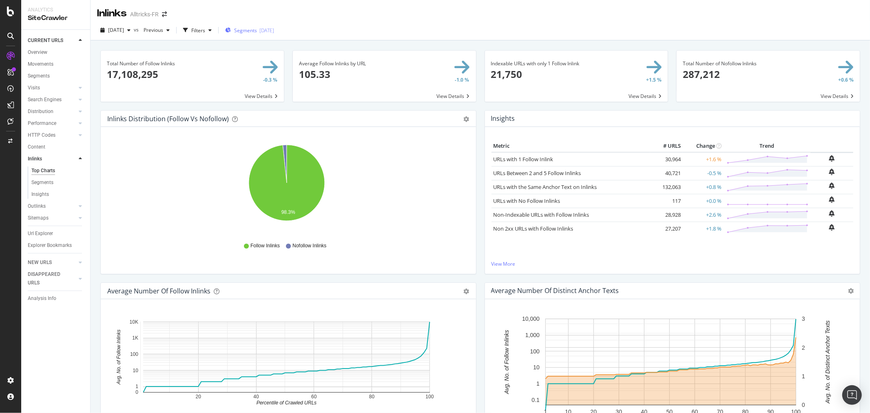
click at [257, 30] on span "Segments" at bounding box center [245, 30] width 23 height 7
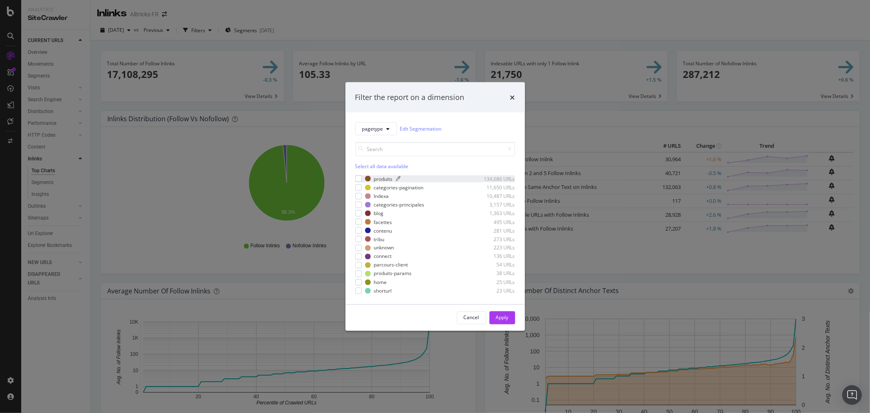
click at [375, 180] on div "produits" at bounding box center [383, 178] width 19 height 7
click at [497, 316] on div "Apply" at bounding box center [502, 317] width 13 height 7
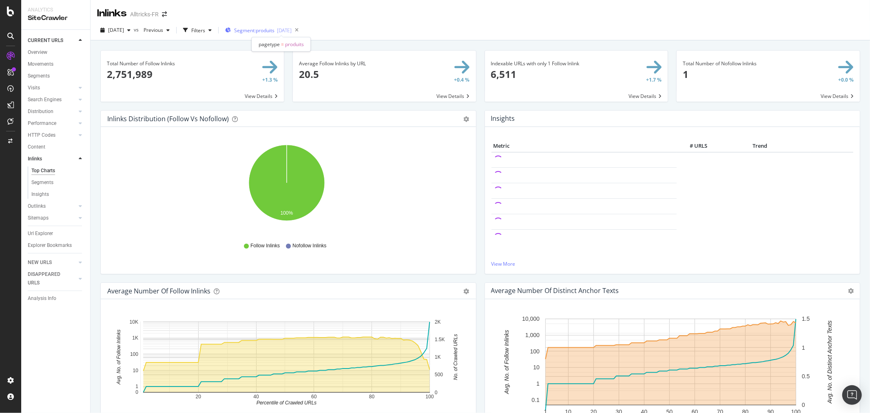
click at [274, 30] on span "Segment: produits" at bounding box center [254, 30] width 40 height 7
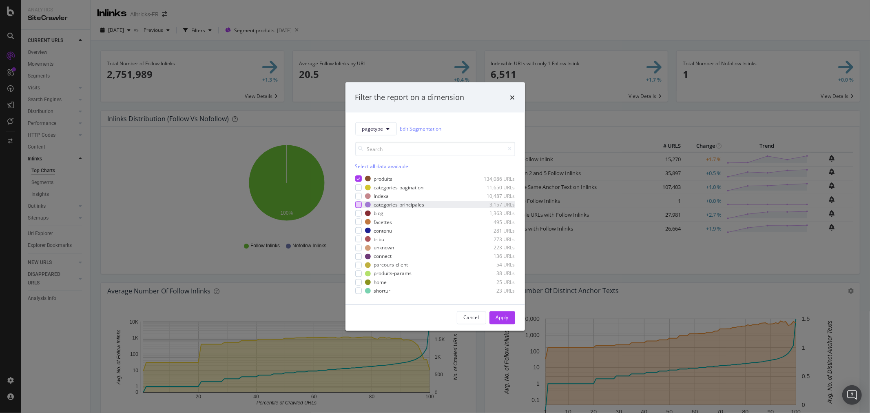
click at [360, 205] on div "modal" at bounding box center [358, 204] width 7 height 7
click at [356, 179] on icon "modal" at bounding box center [358, 179] width 4 height 4
click at [506, 316] on div "Apply" at bounding box center [502, 317] width 13 height 7
